Goal: Information Seeking & Learning: Learn about a topic

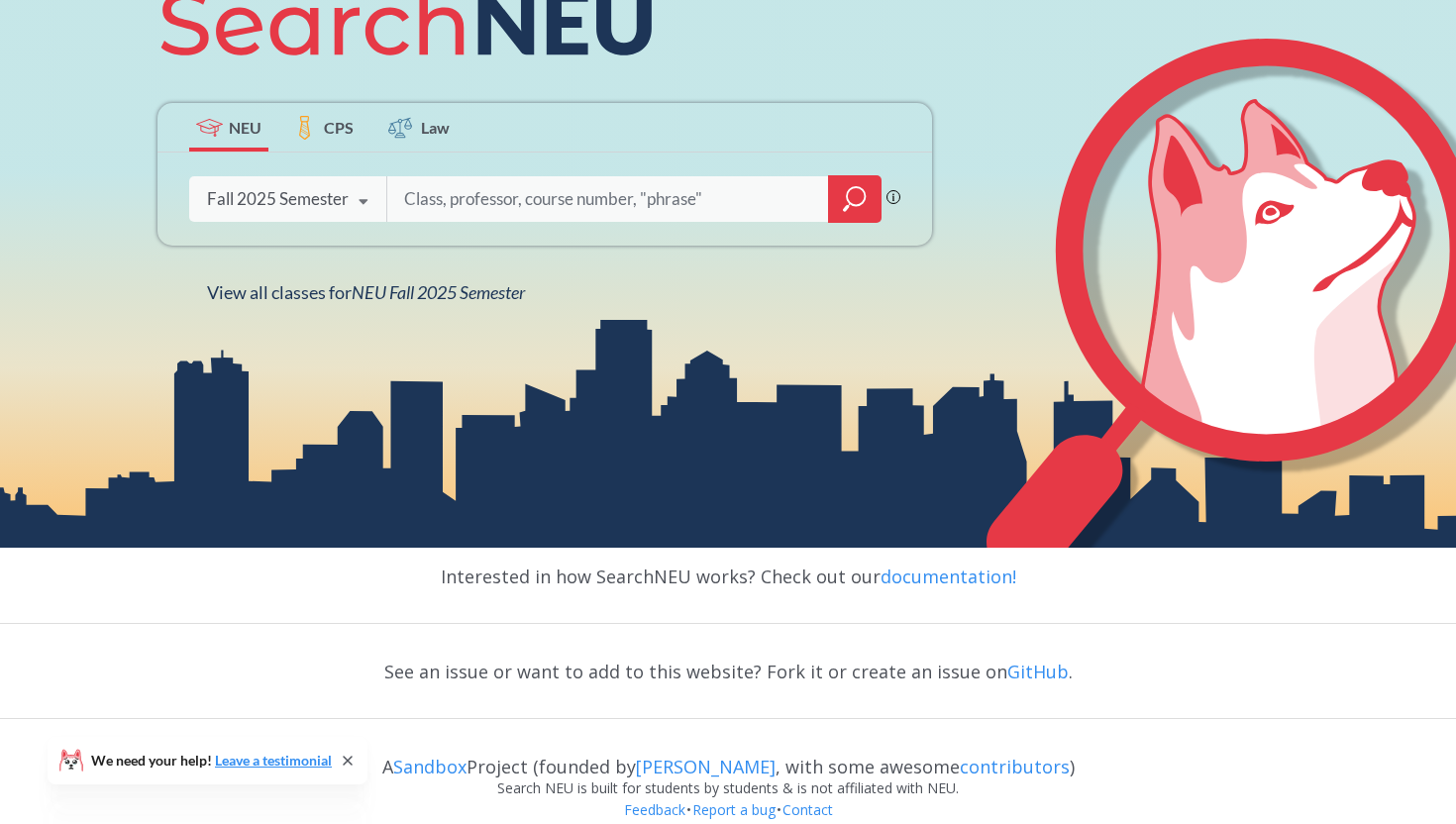
scroll to position [367, 0]
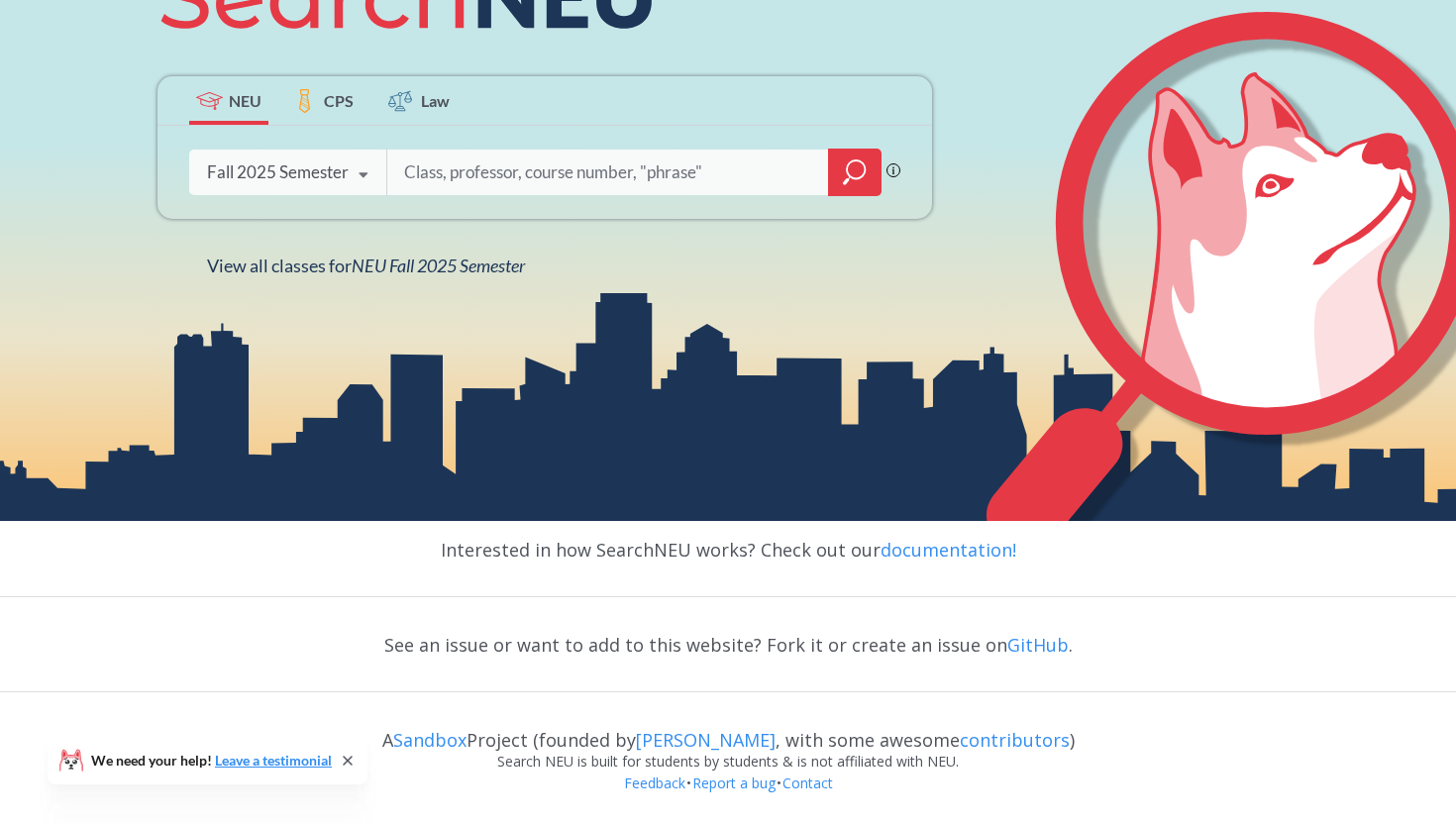
click at [839, 179] on div at bounding box center [855, 173] width 54 height 48
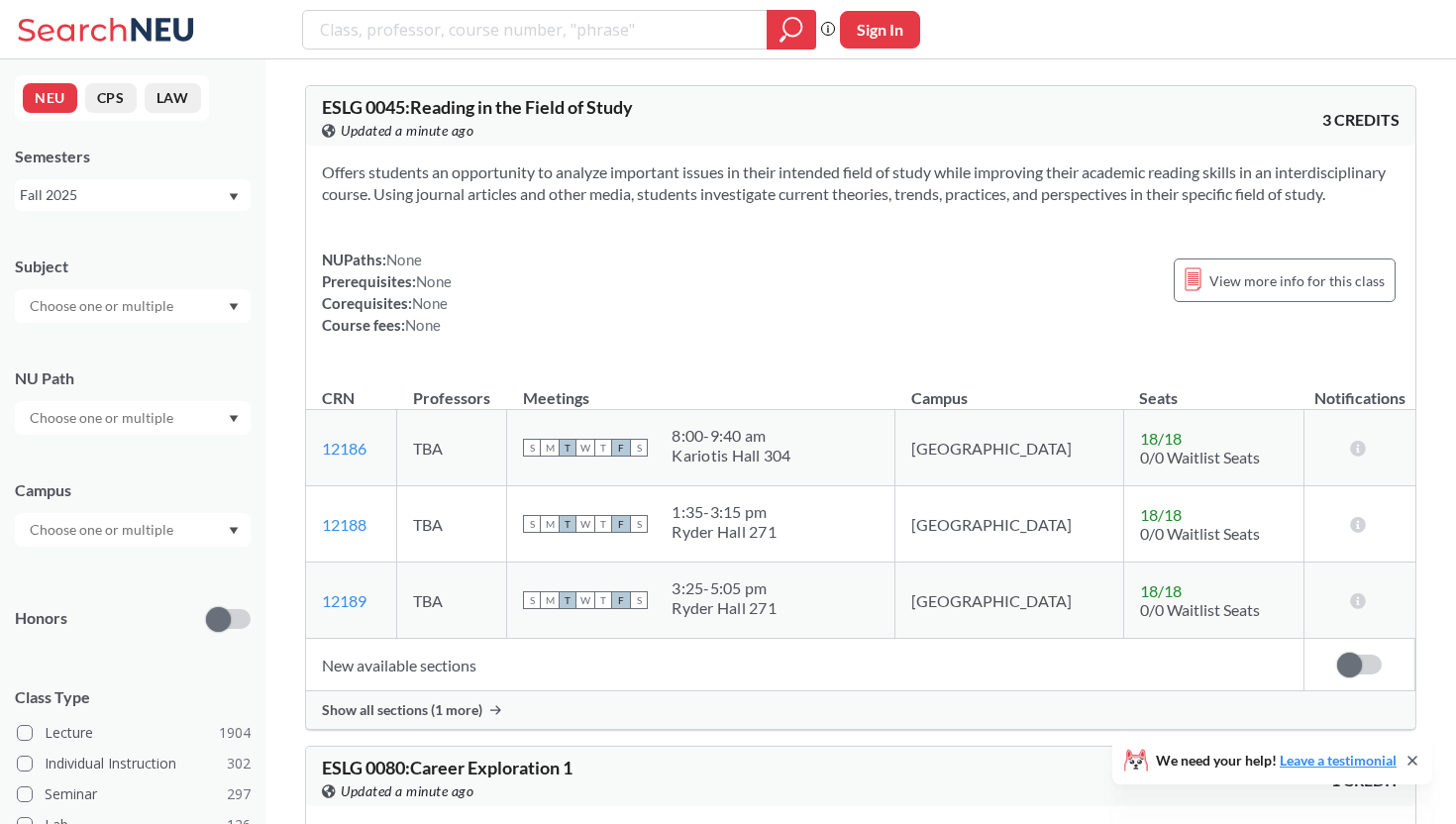
click at [107, 426] on input "text" at bounding box center [103, 418] width 167 height 24
click at [101, 521] on span "Societies/Institutions" at bounding box center [93, 517] width 134 height 22
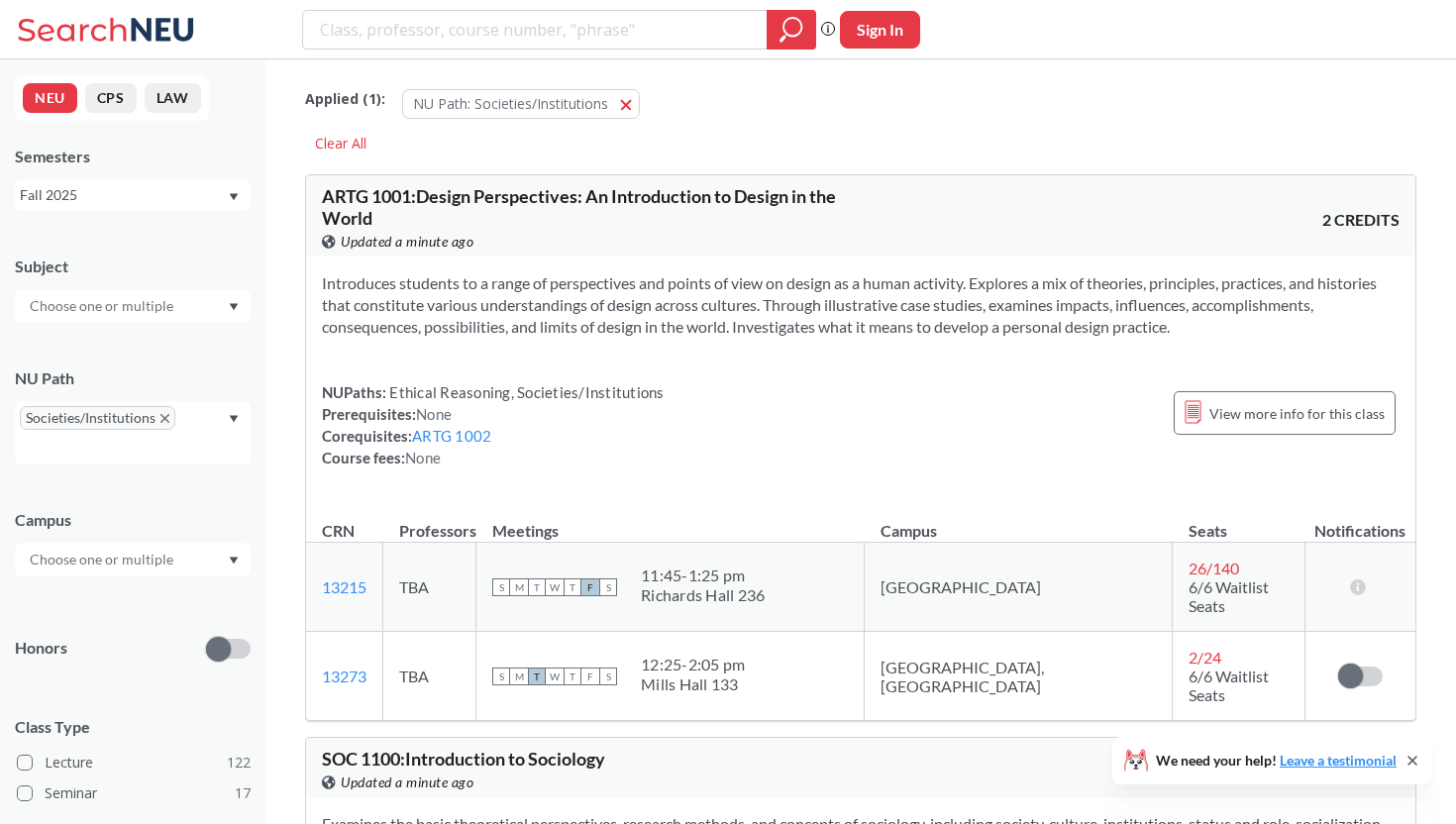
click at [159, 356] on div "NU Path Societies/Institutions" at bounding box center [133, 406] width 236 height 117
click at [136, 460] on div "Societies/Institutions" at bounding box center [133, 432] width 236 height 63
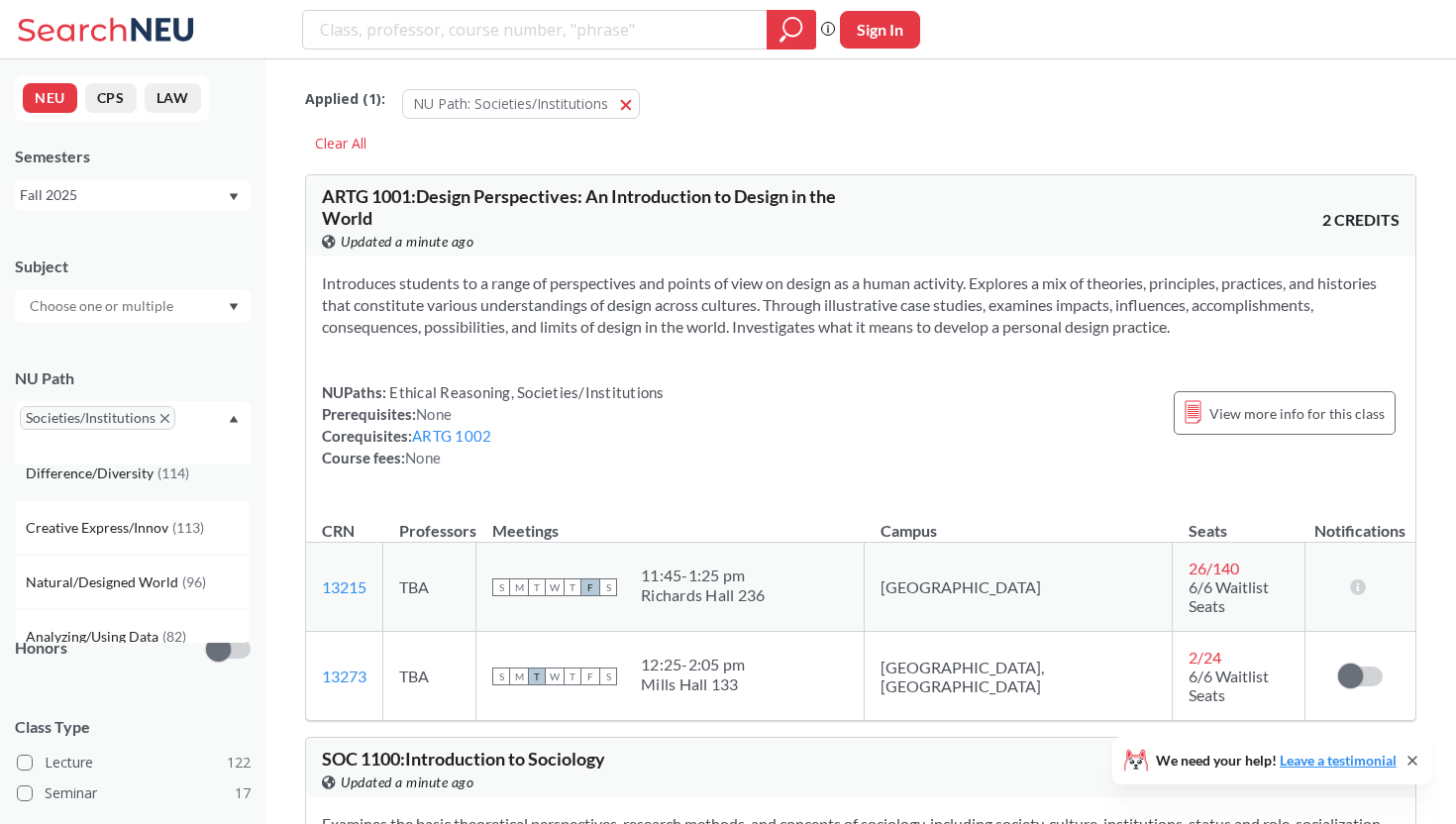
click at [123, 486] on div "Difference/Diversity ( 114 )" at bounding box center [133, 472] width 236 height 55
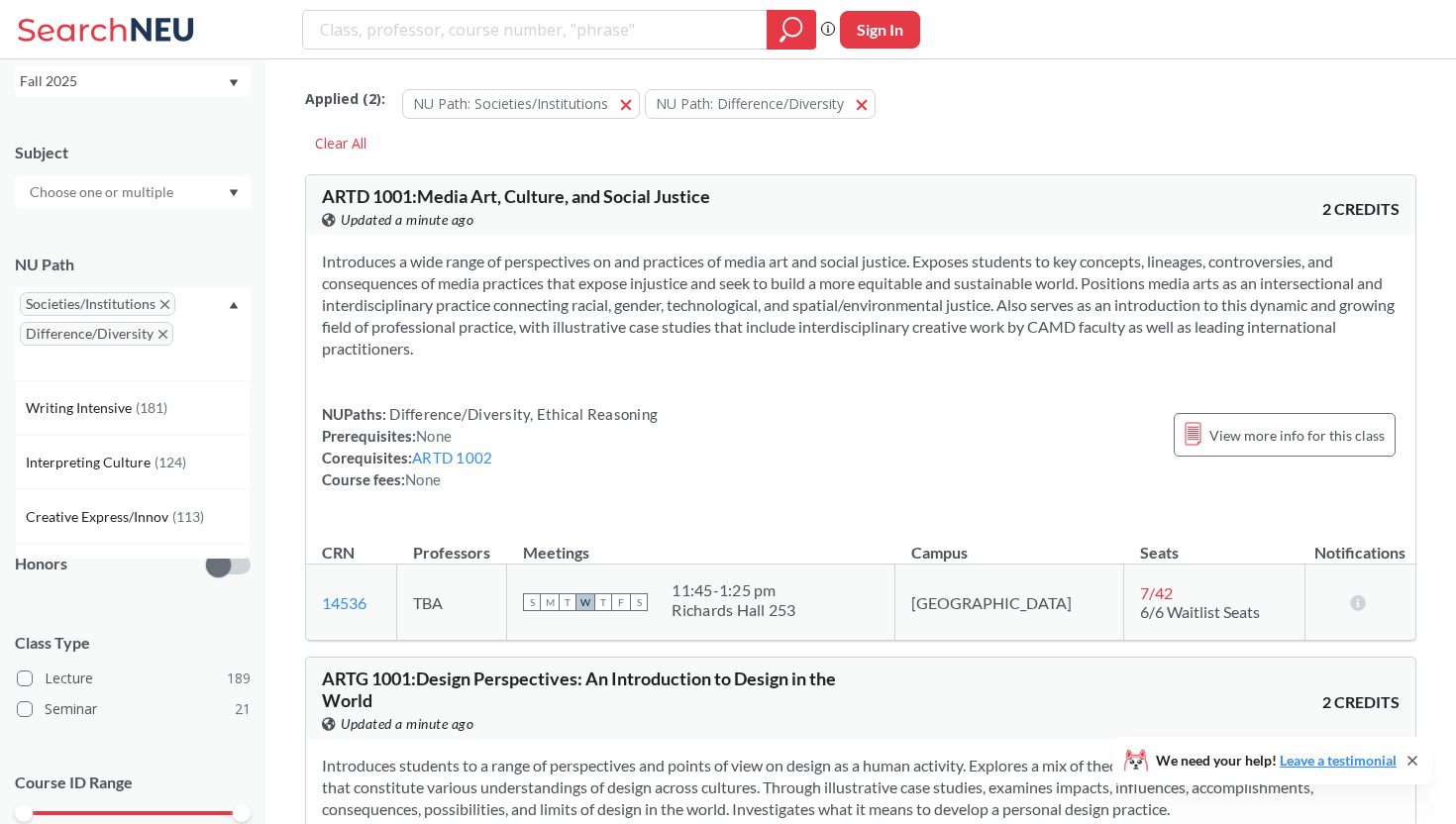
scroll to position [179, 0]
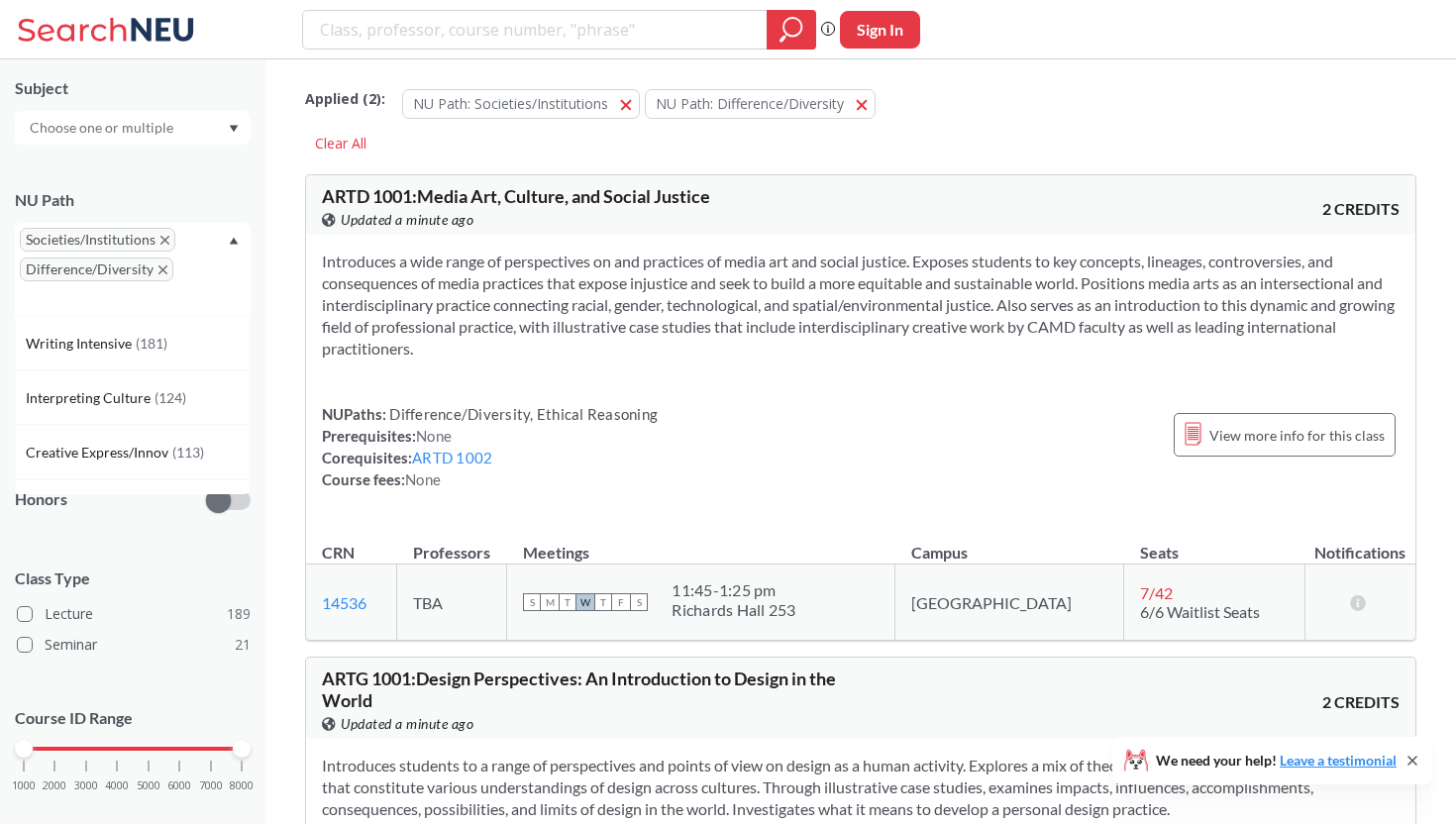
click at [112, 563] on div "Class Type Lecture 189 Seminar 21" at bounding box center [133, 605] width 236 height 115
click at [96, 416] on input "text" at bounding box center [103, 412] width 167 height 24
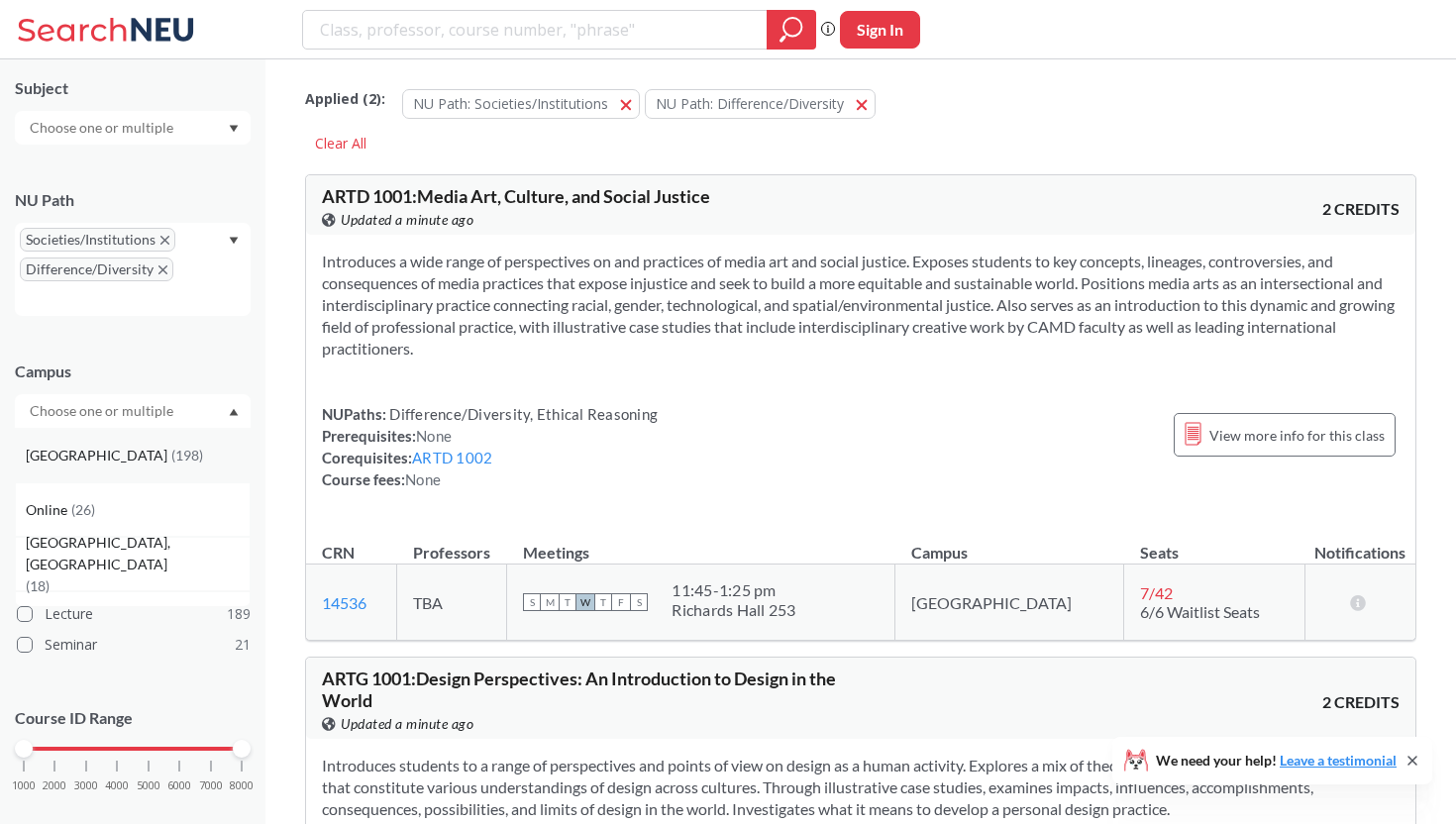
click at [172, 454] on span "( 198 )" at bounding box center [188, 454] width 32 height 17
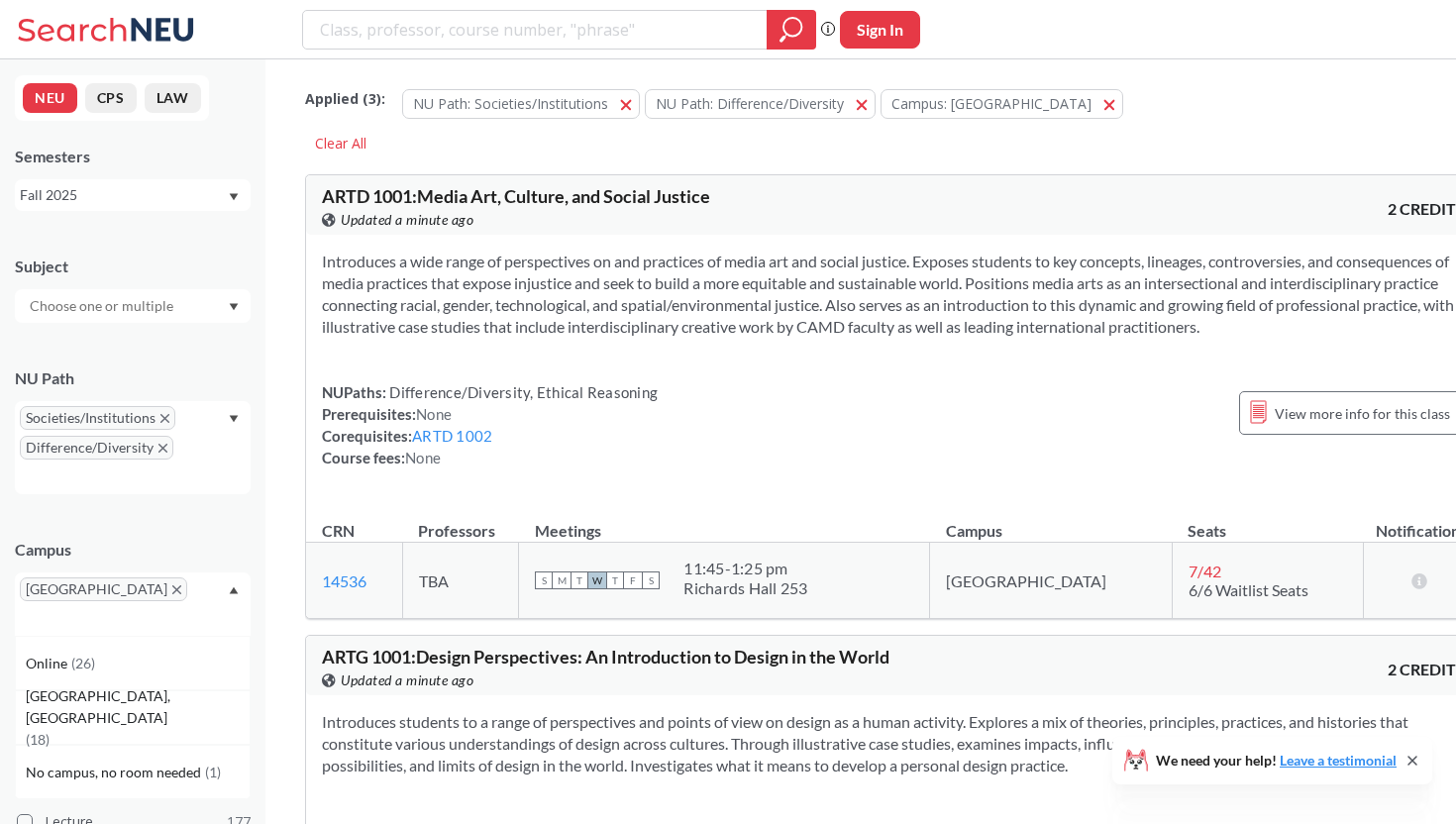
click at [94, 298] on input "text" at bounding box center [103, 307] width 167 height 24
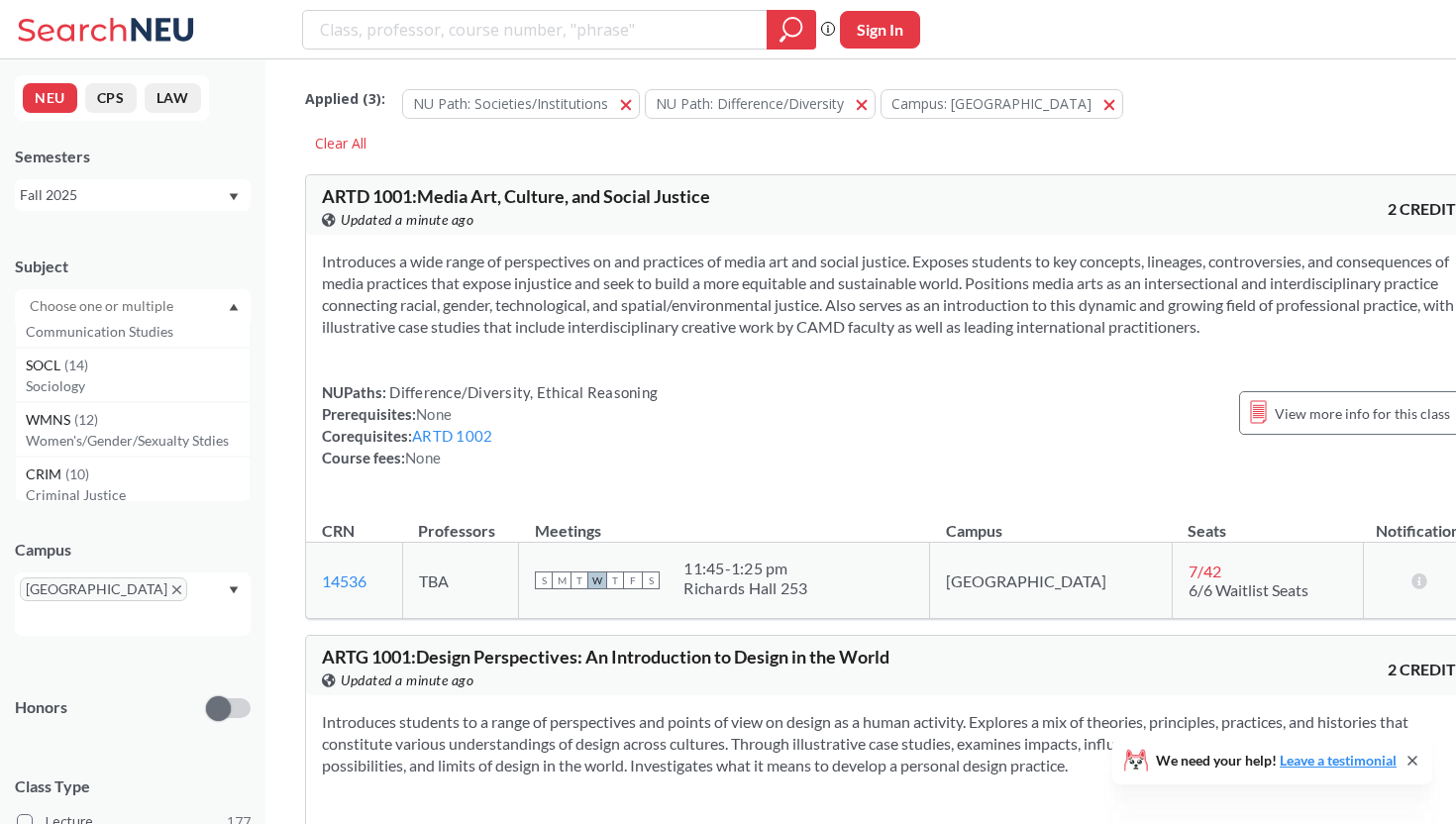
scroll to position [168, 0]
click at [74, 369] on div "COMM ( 14 ) Communication Studies" at bounding box center [133, 346] width 236 height 55
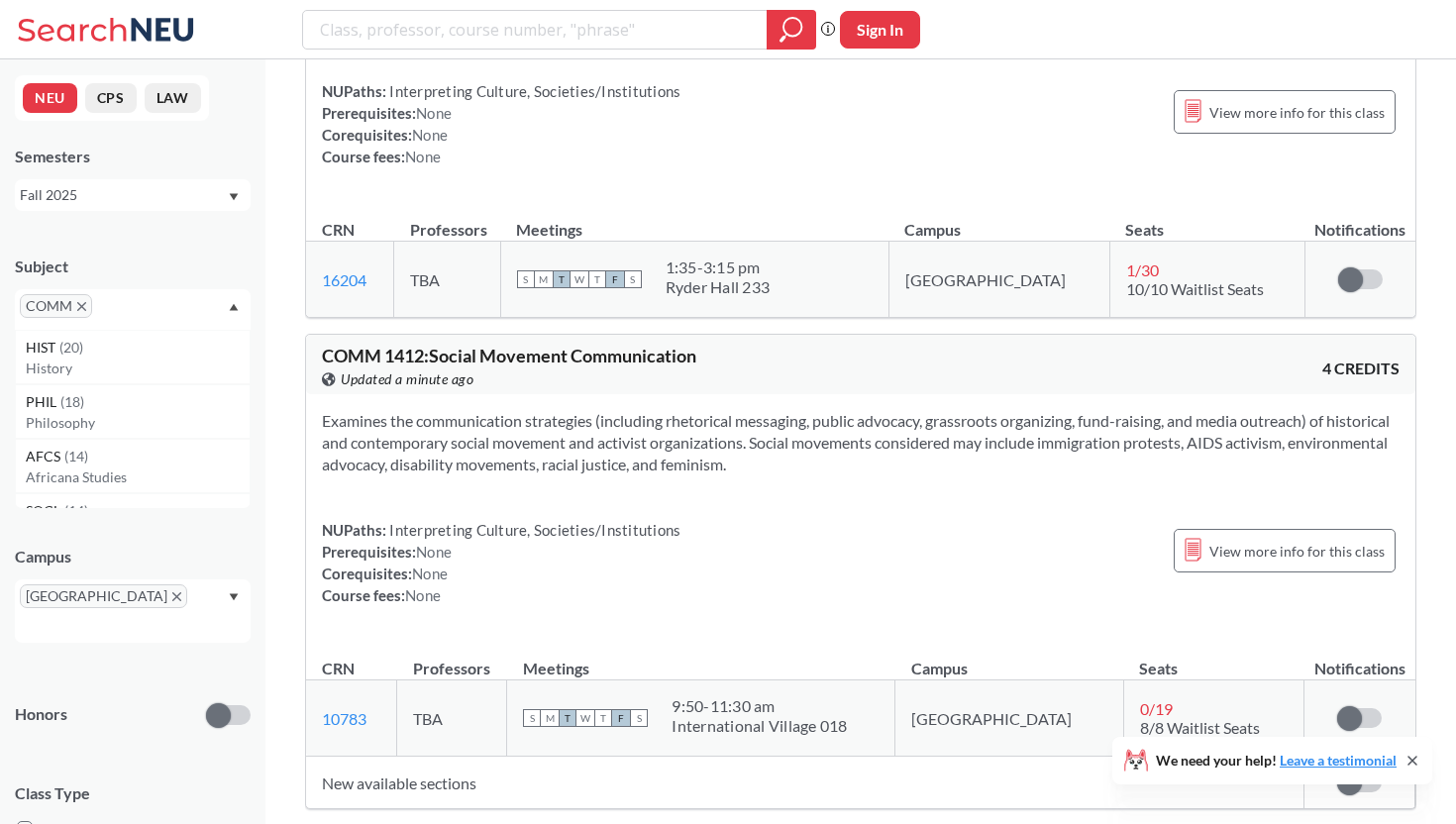
scroll to position [1381, 0]
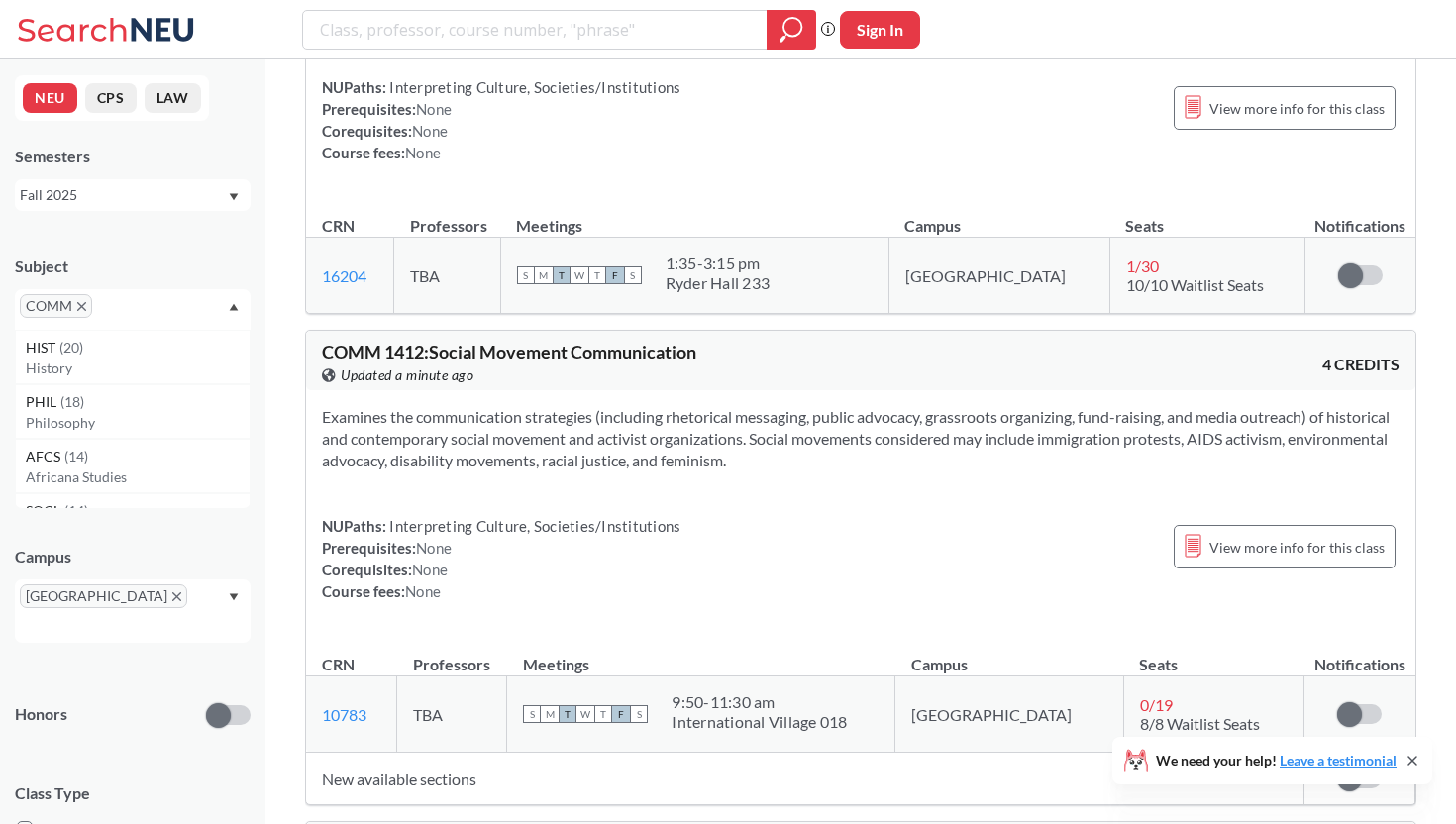
click at [77, 306] on icon "X to remove pill" at bounding box center [81, 307] width 9 height 9
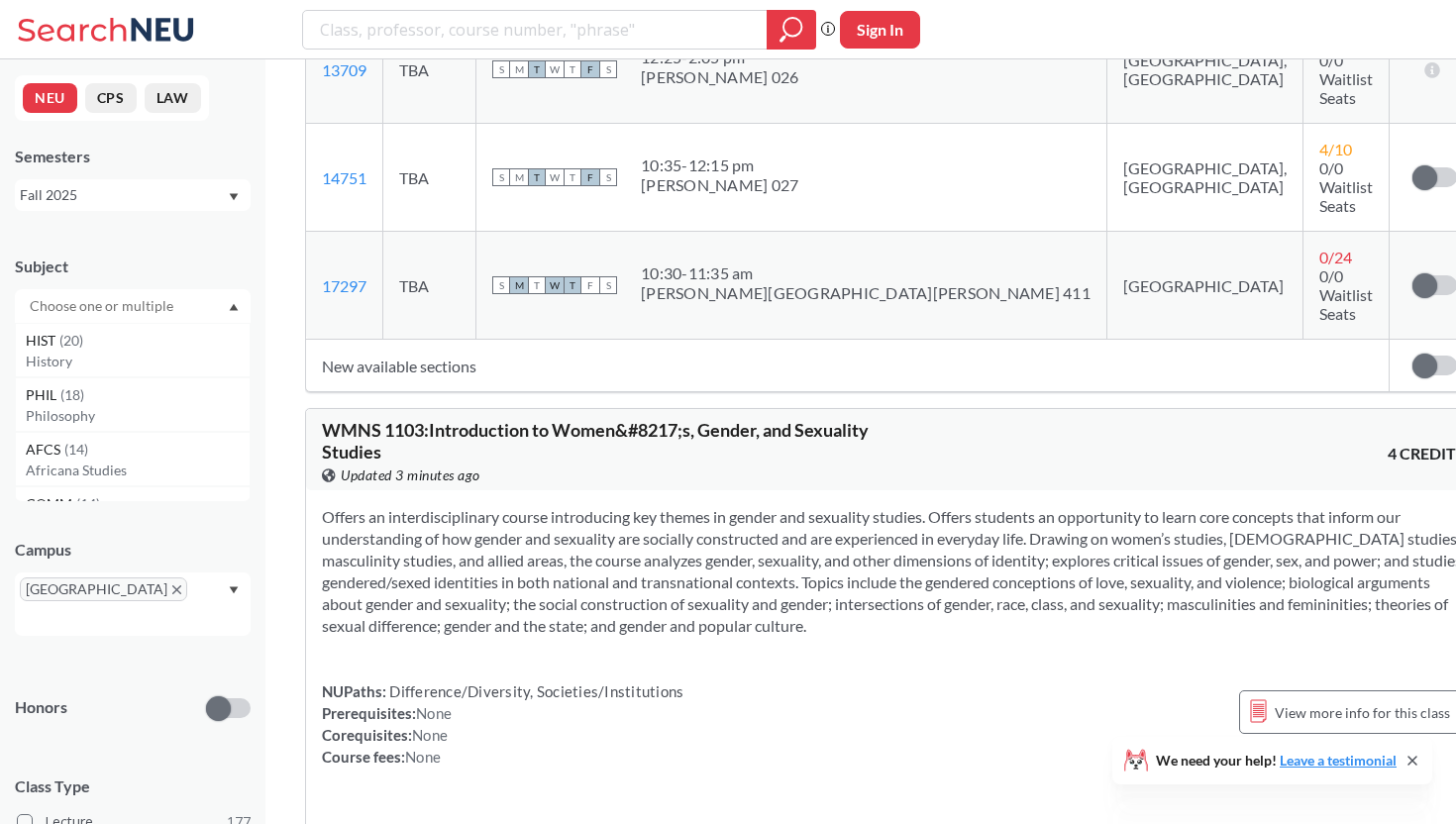
scroll to position [9575, 0]
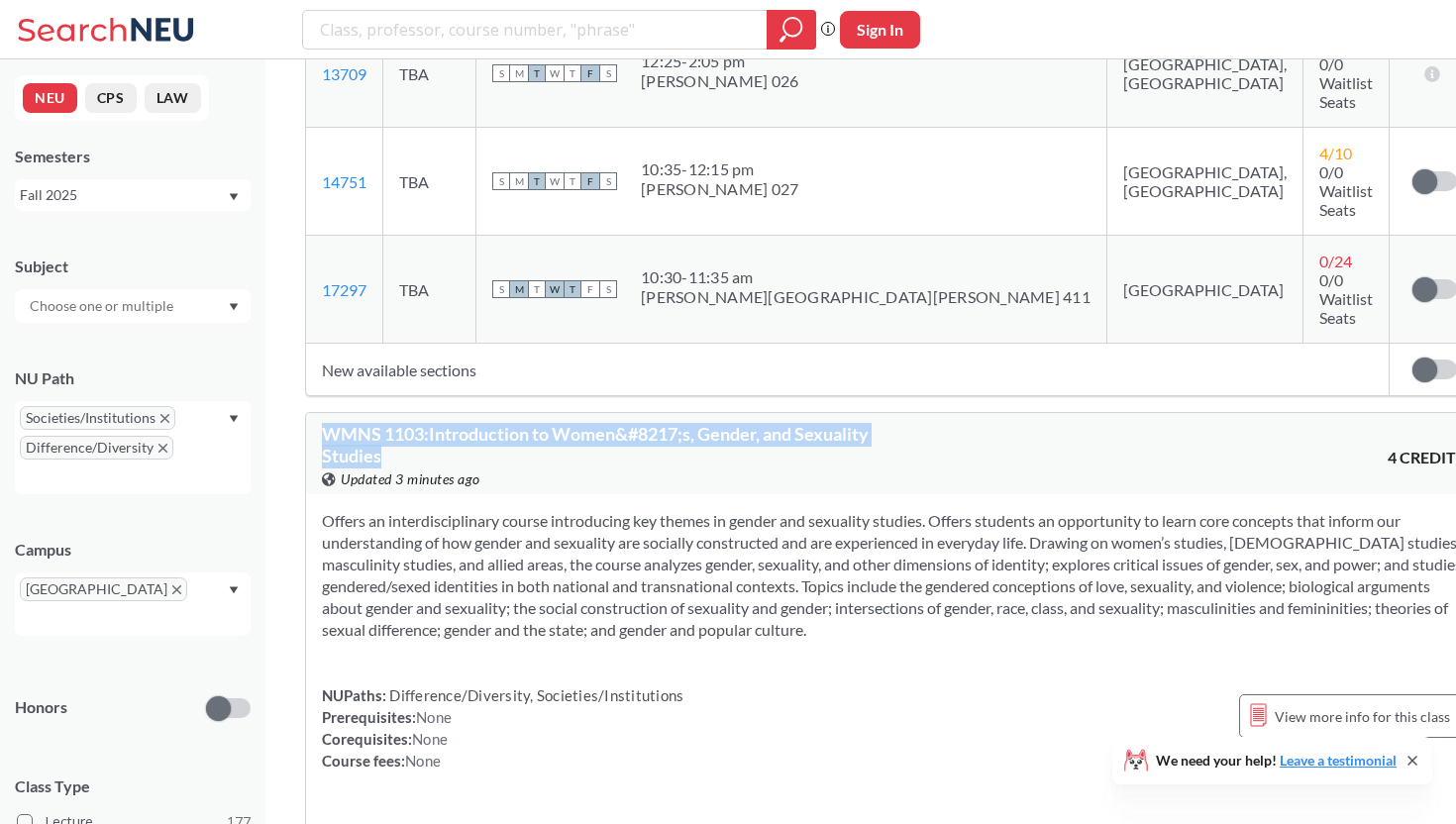
drag, startPoint x: 320, startPoint y: 208, endPoint x: 518, endPoint y: 231, distance: 199.3
click at [518, 413] on div "WMNS 1103 : Introduction to Women&#8217;s, Gender, and Sexuality Studies View t…" at bounding box center [894, 453] width 1175 height 81
copy span "WMNS 1103 : Introduction to Women&#8217;s, Gender, and Sexuality Studies"
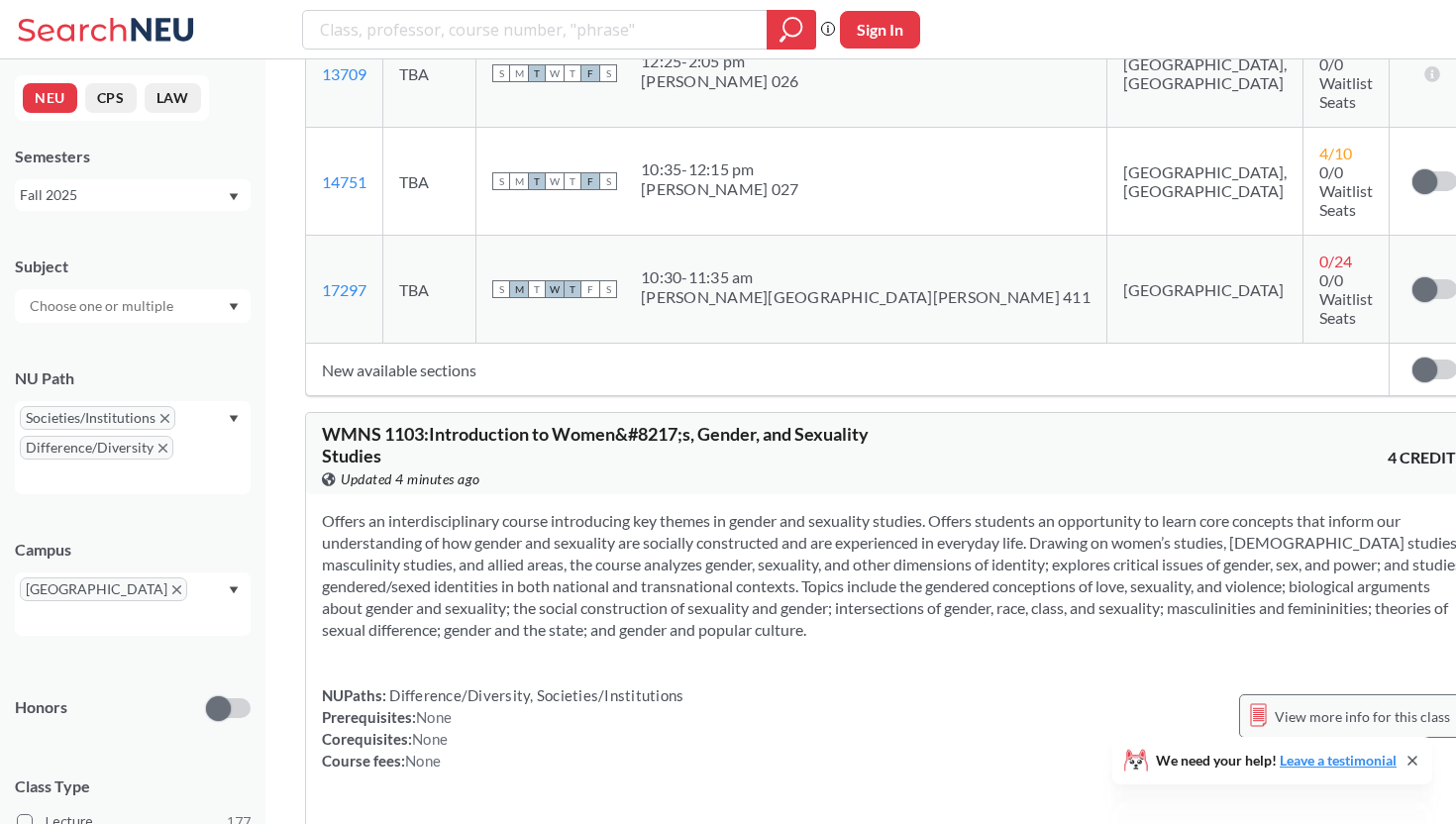
click at [1275, 704] on span "View more info for this class" at bounding box center [1363, 716] width 176 height 25
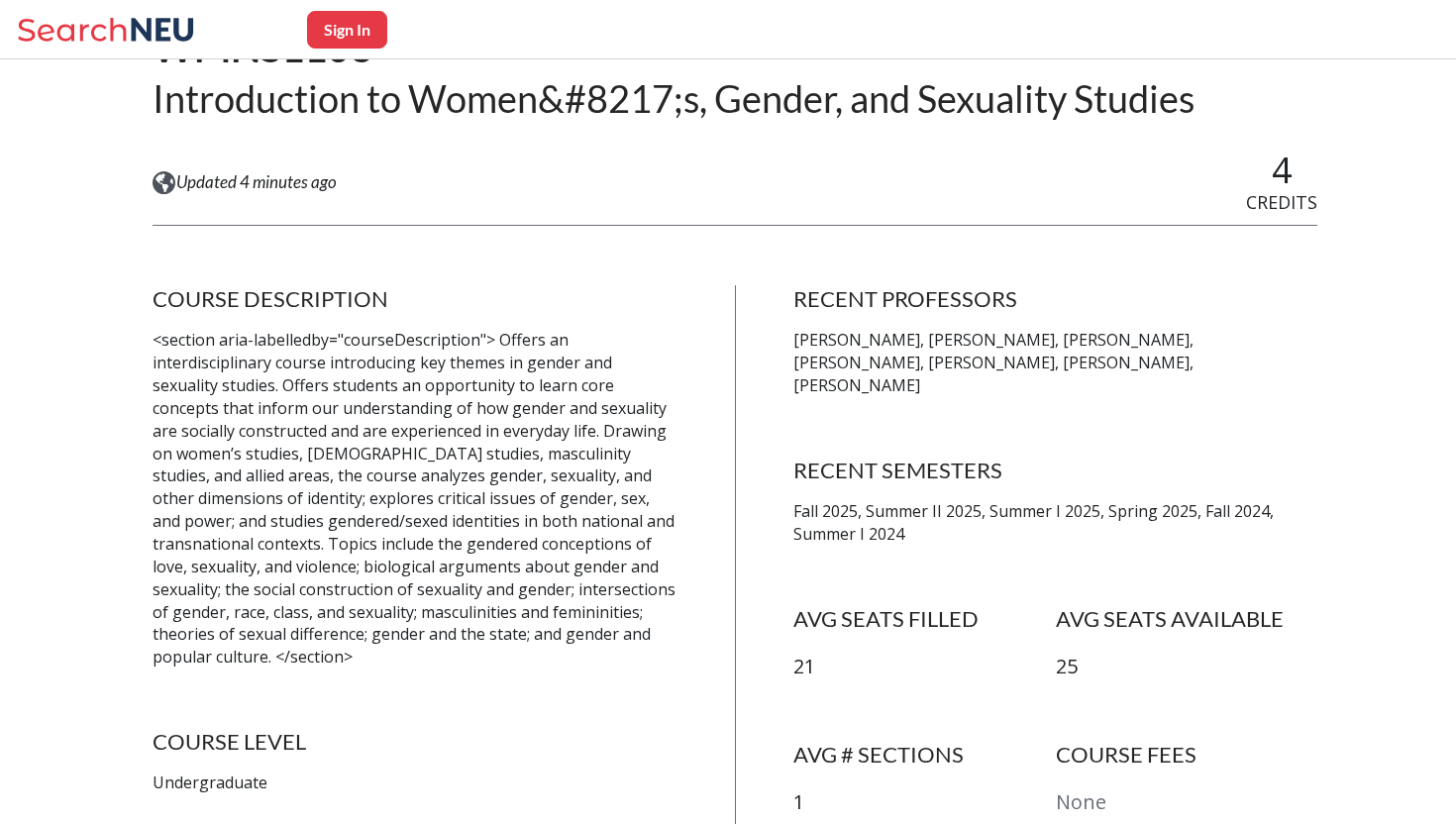
scroll to position [40, 0]
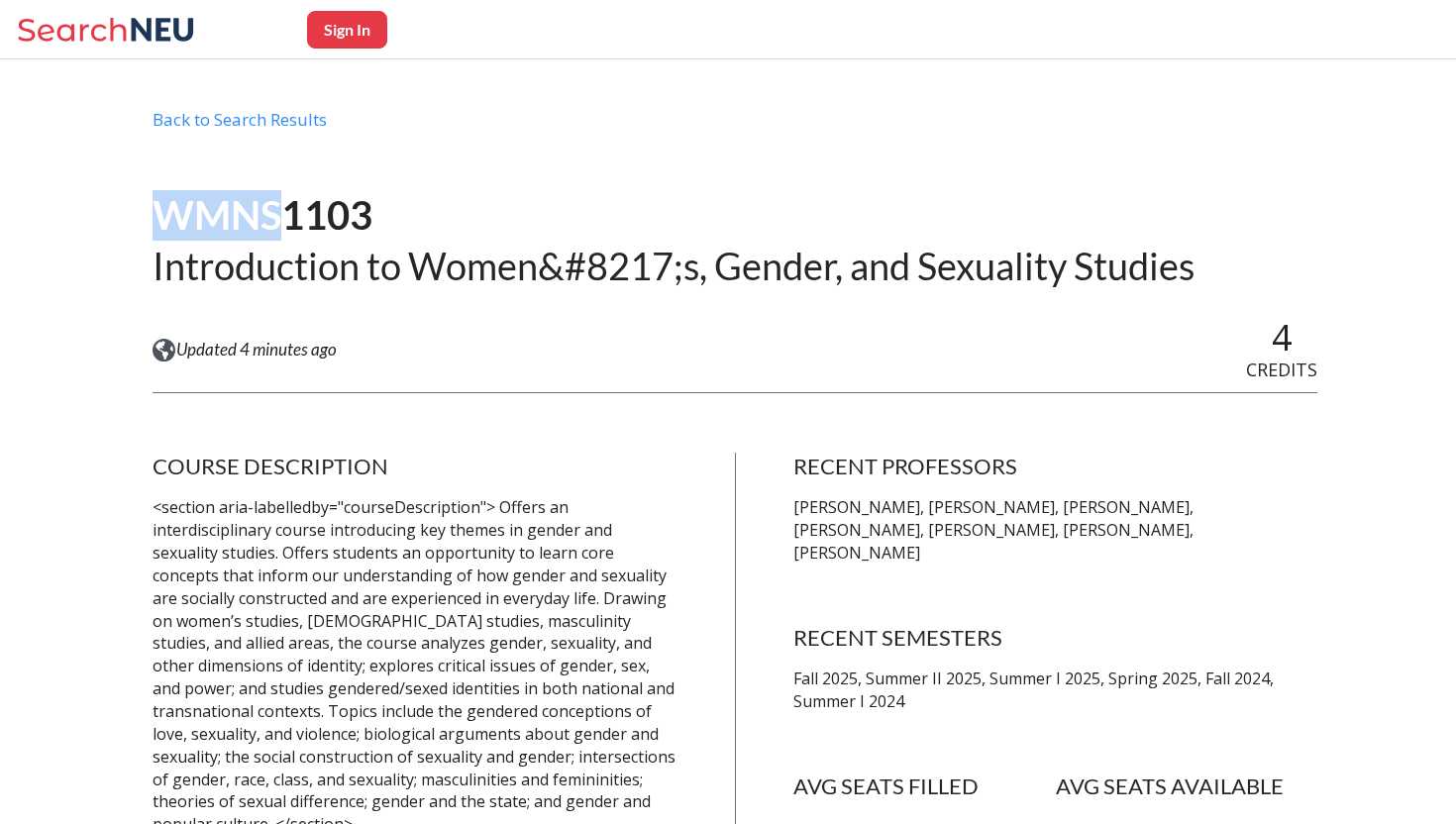
drag, startPoint x: 163, startPoint y: 211, endPoint x: 275, endPoint y: 213, distance: 112.0
copy h1 "WMNS"
